Goal: Task Accomplishment & Management: Use online tool/utility

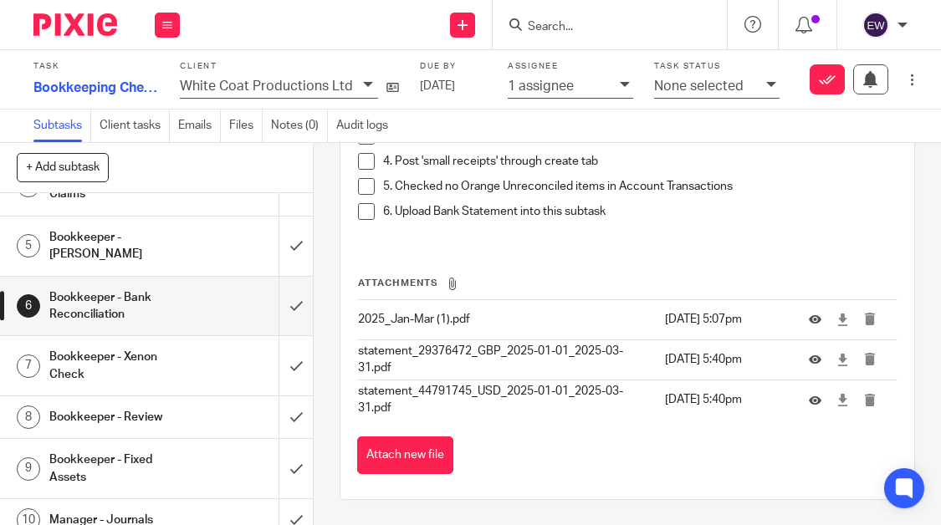
scroll to position [171, 0]
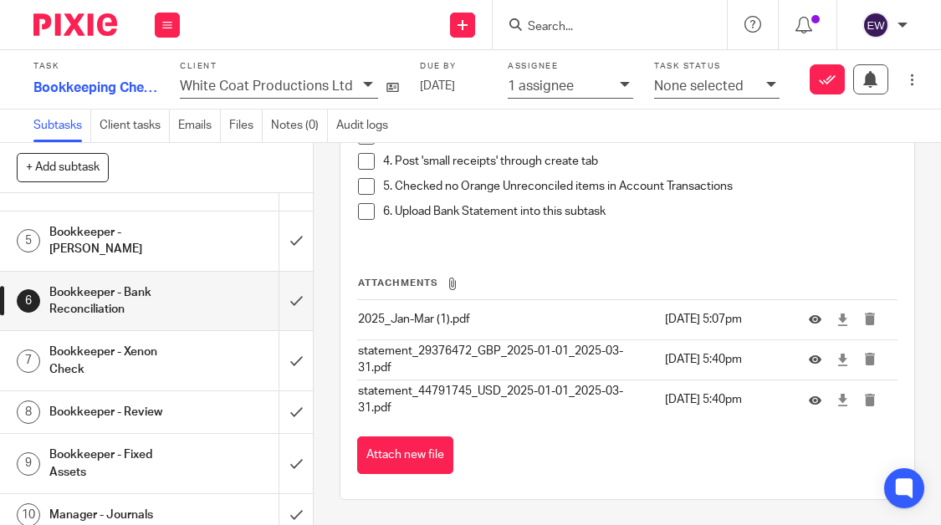
click at [155, 400] on h1 "Bookkeeper - Review" at bounding box center [120, 412] width 142 height 25
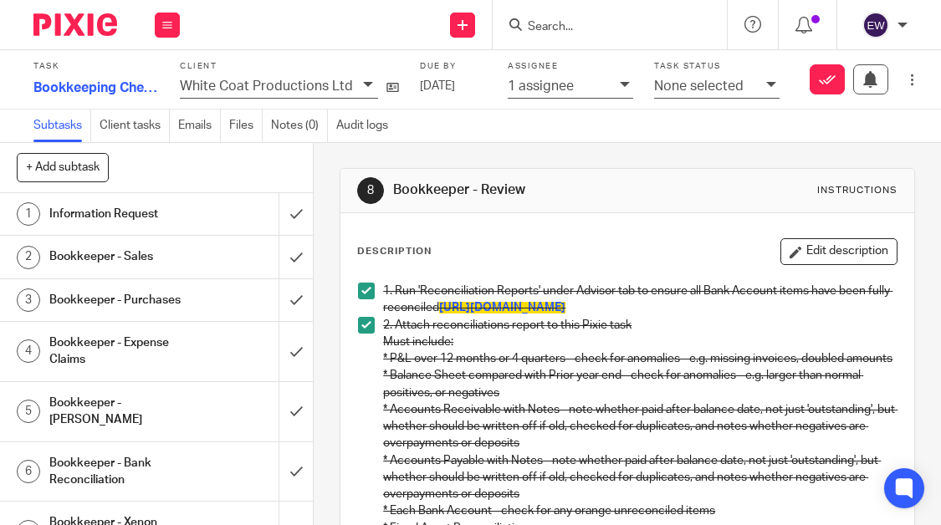
click at [174, 291] on h1 "Bookkeeper - Purchases" at bounding box center [120, 300] width 142 height 25
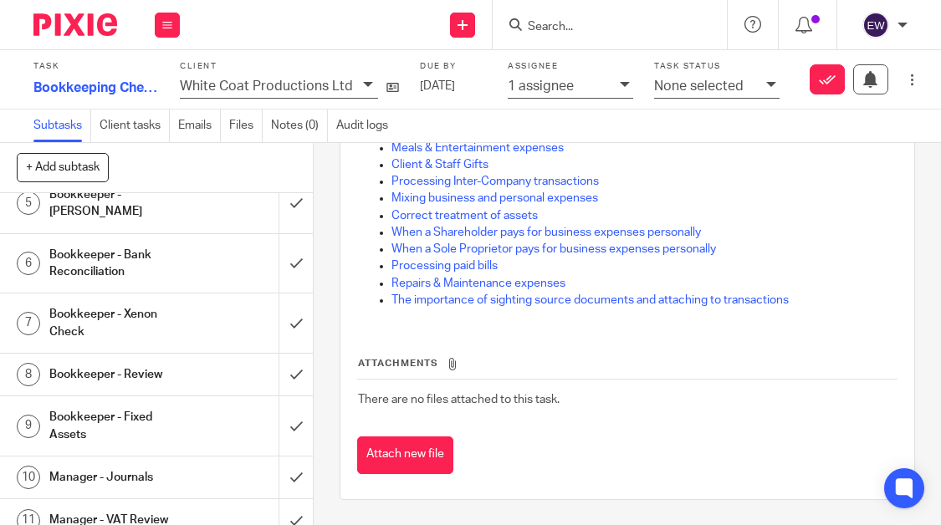
scroll to position [207, 0]
click at [172, 363] on h1 "Bookkeeper - Review" at bounding box center [120, 375] width 142 height 25
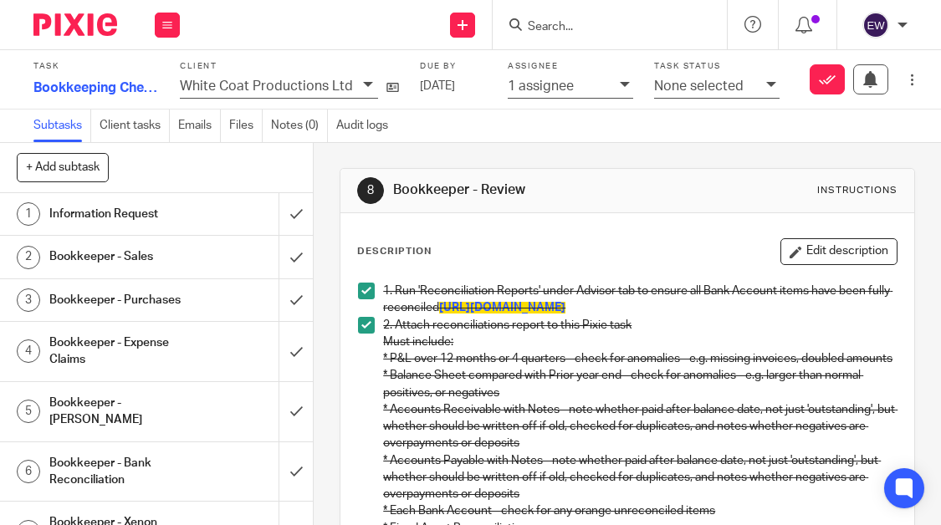
scroll to position [886, 0]
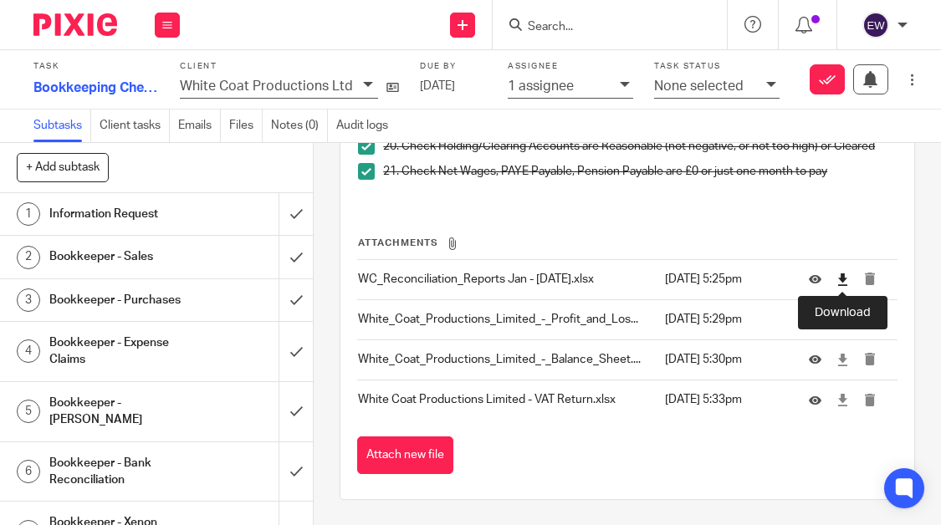
click at [843, 279] on icon at bounding box center [842, 279] width 13 height 13
